Goal: Use online tool/utility: Utilize a website feature to perform a specific function

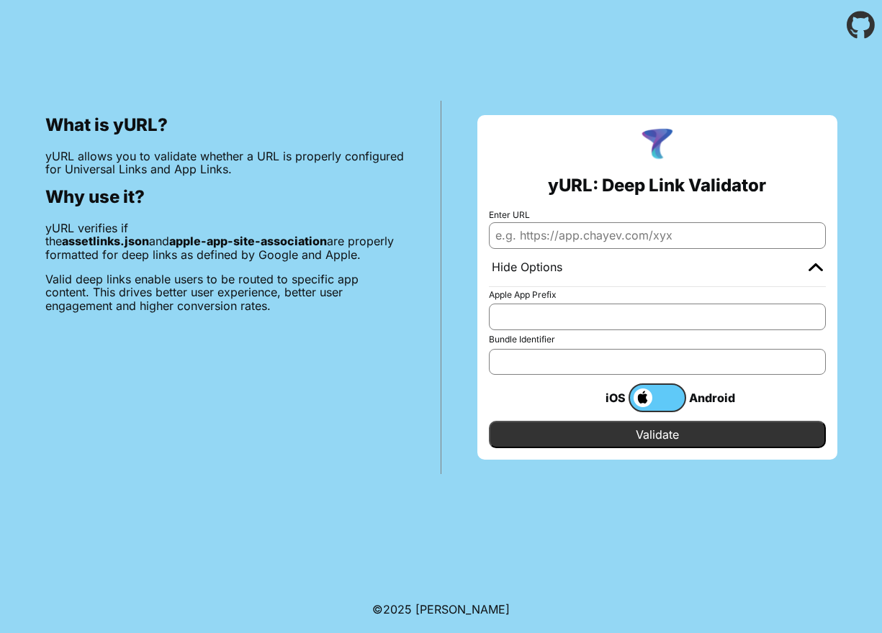
click at [545, 232] on input "Enter URL" at bounding box center [657, 235] width 337 height 26
paste input "[URL][DOMAIN_NAME]"
type input "[URL][DOMAIN_NAME]"
click at [547, 435] on input "Validate" at bounding box center [657, 434] width 337 height 27
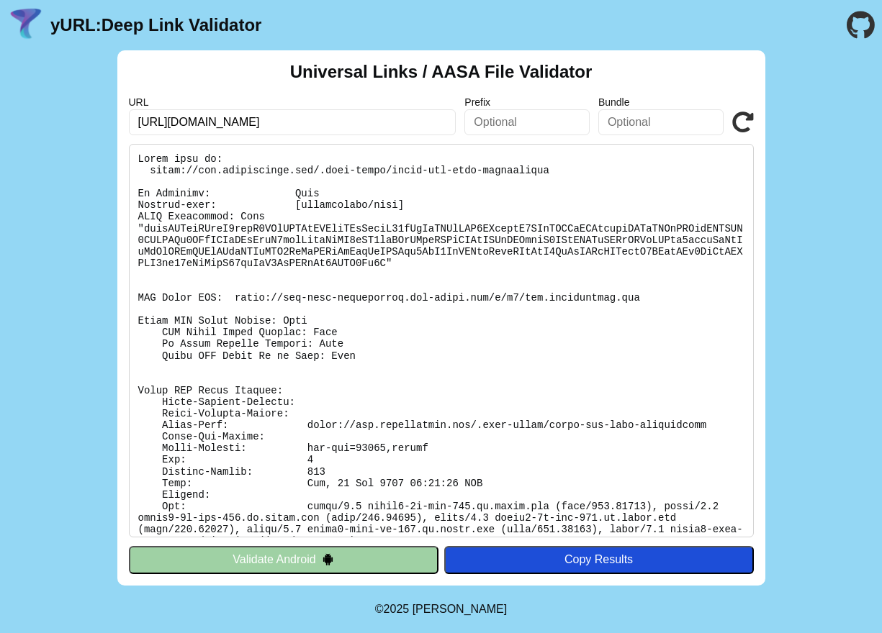
scroll to position [19, 0]
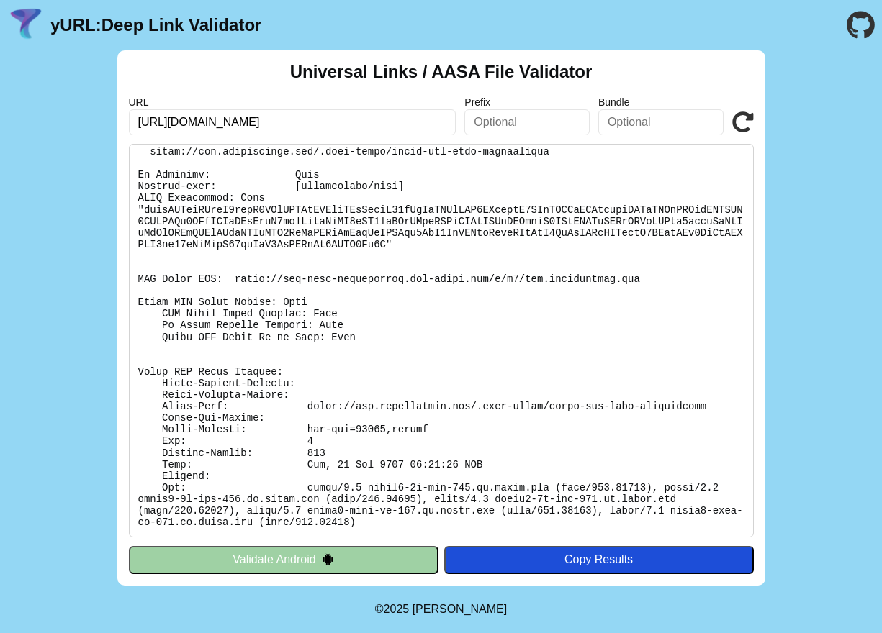
click at [497, 130] on input "text" at bounding box center [526, 122] width 125 height 26
type input "app.braintran"
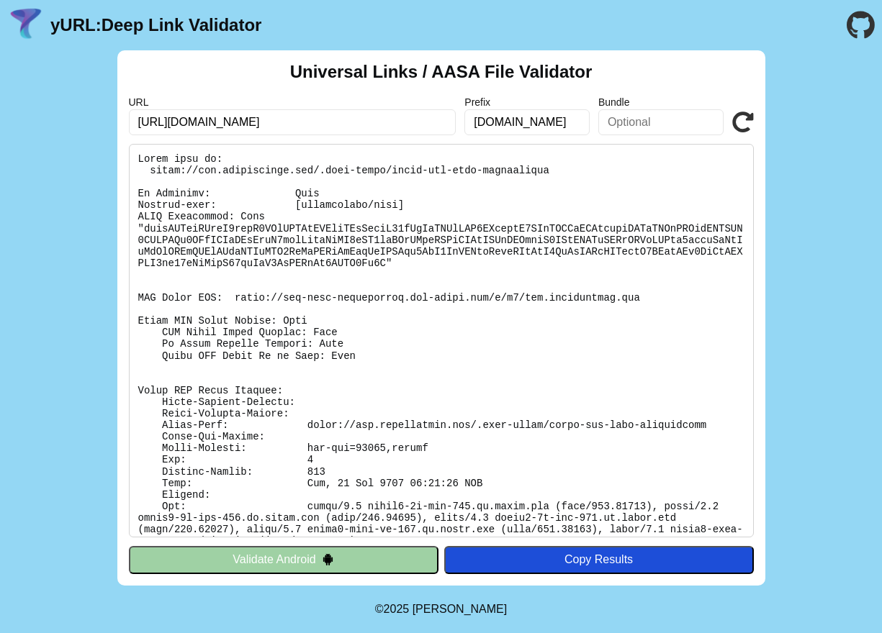
type input "com.braintrance.app"
click at [743, 129] on icon at bounding box center [743, 123] width 22 height 22
click at [513, 127] on input "[DOMAIN_NAME]" at bounding box center [526, 122] width 125 height 26
type input "com.brintrance.app"
click at [730, 123] on div "URL https://www.braintrance.net/share/C83ScrG0 Prefix com.brintrance.app Bundle…" at bounding box center [441, 115] width 625 height 39
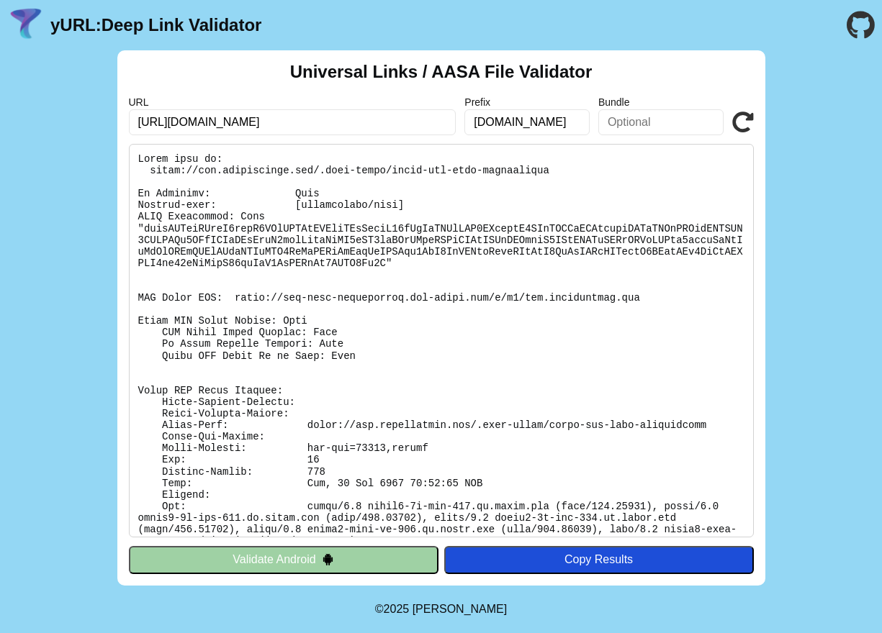
click at [737, 124] on icon at bounding box center [743, 123] width 22 height 22
click at [510, 124] on input "com.brintrance.app" at bounding box center [526, 122] width 125 height 26
type input "com.braintrance.app"
click button "Validate" at bounding box center [0, 0] width 0 height 0
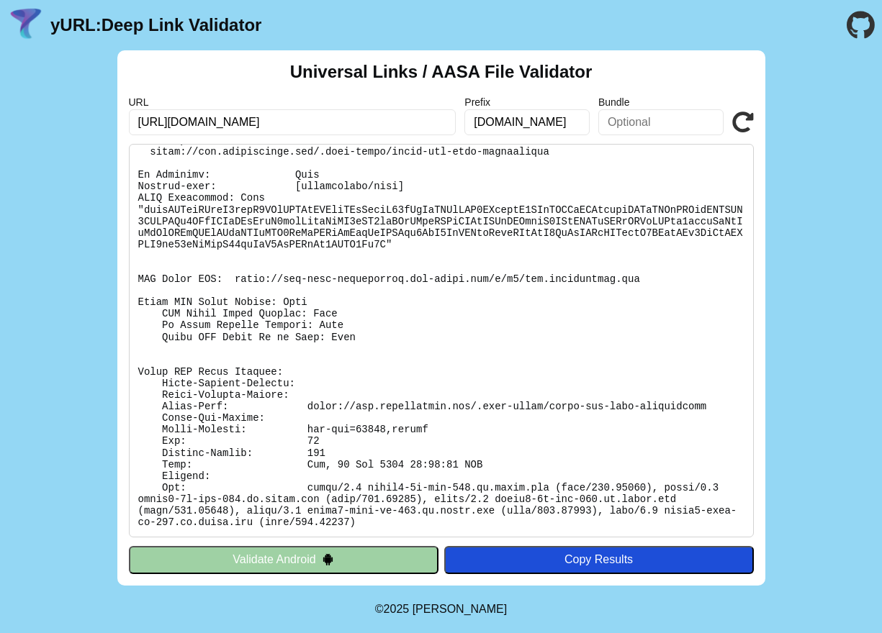
click at [104, 209] on div "Universal Links / AASA File Validator URL [URL][DOMAIN_NAME] Prefix [DOMAIN_NAM…" at bounding box center [441, 317] width 882 height 535
